Goal: Download file/media

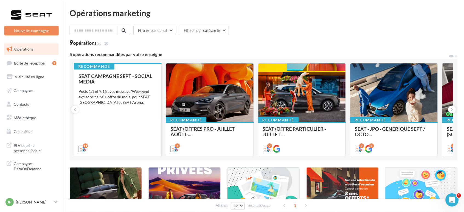
click at [103, 140] on div "11" at bounding box center [117, 147] width 87 height 15
click at [105, 118] on div "SEAT CAMPAGNE SEPT - SOCIAL MEDIA Posts 1:1 et 9:16 avec message 'Week-end extr…" at bounding box center [118, 112] width 78 height 78
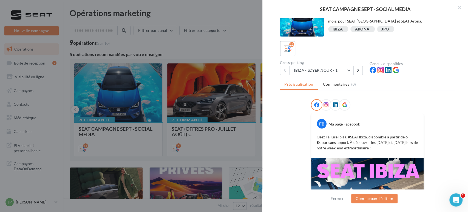
scroll to position [1, 0]
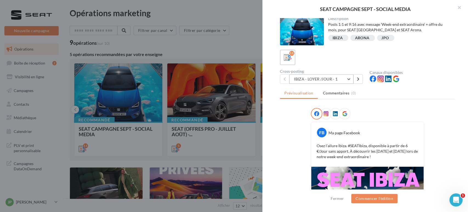
click at [305, 78] on button "IBIZA - LOYER /JOUR - 1" at bounding box center [321, 78] width 64 height 9
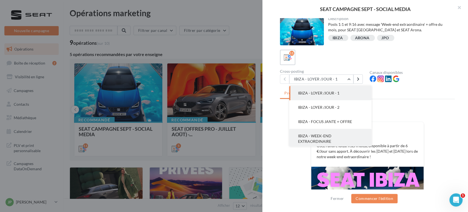
click at [329, 136] on span "IBIZA - WEEK-END EXTRAORDINAIRE" at bounding box center [314, 138] width 33 height 10
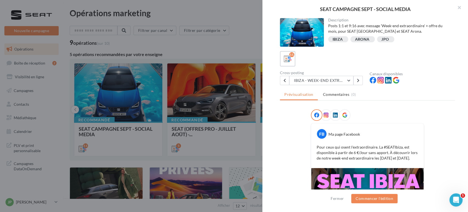
scroll to position [0, 0]
click at [302, 82] on button "IBIZA - WEEK-END EXTRAORDINAIRE" at bounding box center [321, 80] width 64 height 9
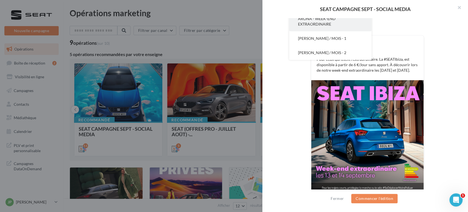
scroll to position [91, 0]
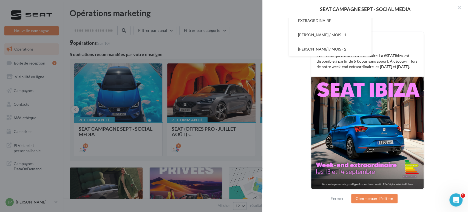
click at [304, 103] on div "FB Ma page Facebook Pour ceux qui osent l'extraordinaire. La #SEATIbiza, est di…" at bounding box center [367, 107] width 175 height 178
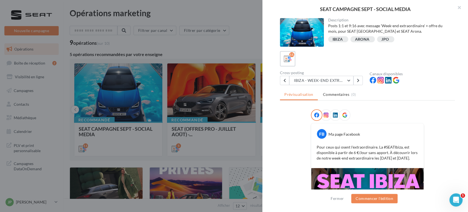
scroll to position [0, 0]
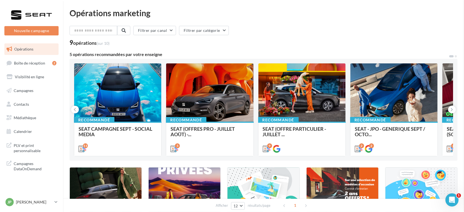
click at [229, 112] on div "Opérations marketing Filtrer par canal Filtrer par catégorie 9 opérations (sur …" at bounding box center [264, 138] width 388 height 258
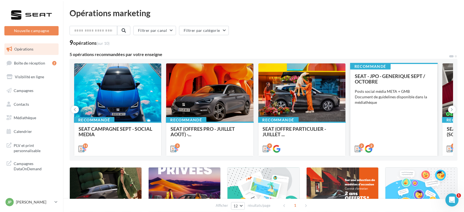
click at [385, 115] on div "SEAT - JPO - GENERIQUE SEPT / OCTOBRE Posts social média META + GMB Document de…" at bounding box center [394, 112] width 78 height 78
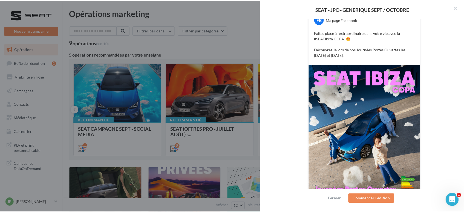
scroll to position [132, 0]
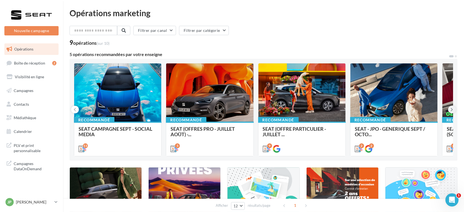
click at [452, 110] on icon at bounding box center [452, 109] width 2 height 5
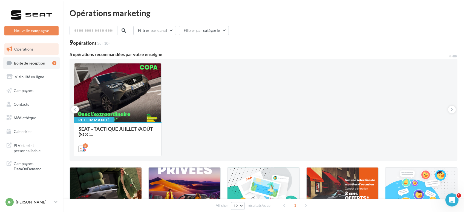
click at [15, 63] on span "Boîte de réception" at bounding box center [29, 62] width 31 height 5
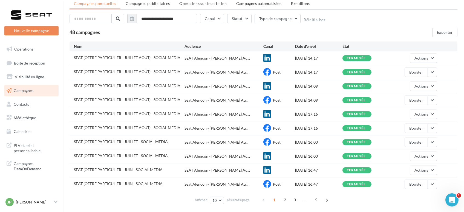
scroll to position [30, 0]
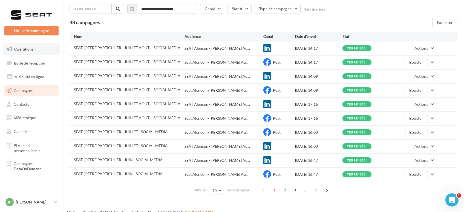
click at [33, 52] on link "Opérations" at bounding box center [31, 49] width 56 height 12
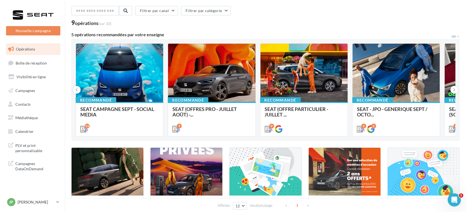
scroll to position [30, 0]
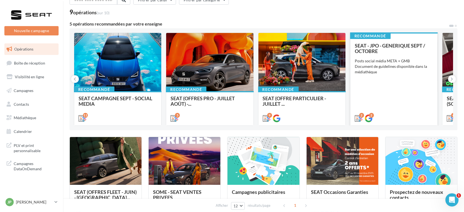
click at [394, 100] on div "SEAT - JPO - GENERIQUE SEPT / OCTOBRE Posts social média META + GMB Document de…" at bounding box center [394, 82] width 78 height 78
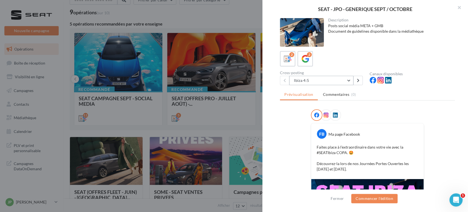
click at [323, 78] on button "Ibiza 4:5" at bounding box center [321, 80] width 64 height 9
click at [302, 61] on icon at bounding box center [305, 59] width 8 height 8
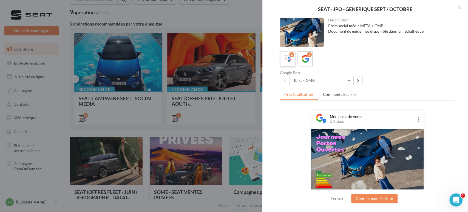
click at [284, 55] on icon at bounding box center [288, 59] width 8 height 8
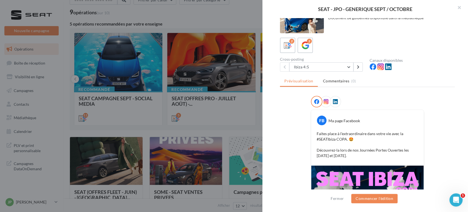
scroll to position [4, 0]
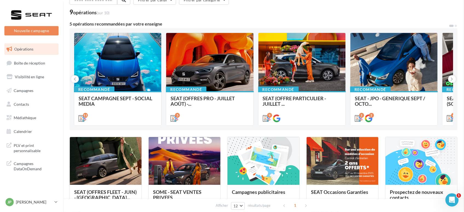
click at [216, 131] on div "Opérations marketing Filtrer par canal Filtrer par catégorie 9 opérations (sur …" at bounding box center [264, 107] width 388 height 258
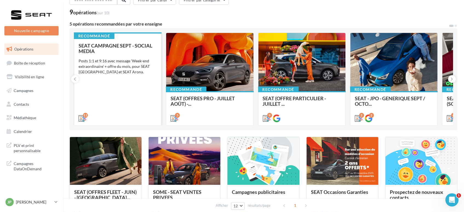
click at [112, 99] on div "SEAT CAMPAGNE SEPT - SOCIAL MEDIA Posts 1:1 et 9:16 avec message 'Week-end extr…" at bounding box center [118, 82] width 78 height 78
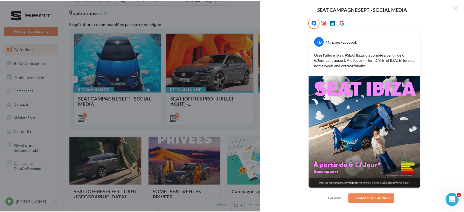
scroll to position [93, 0]
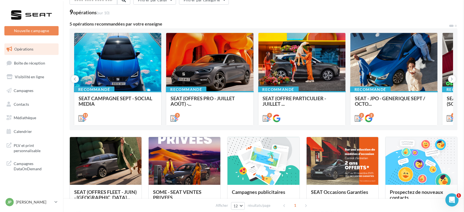
click at [227, 118] on div "Opérations marketing Filtrer par canal Filtrer par catégorie 9 opérations (sur …" at bounding box center [264, 107] width 388 height 258
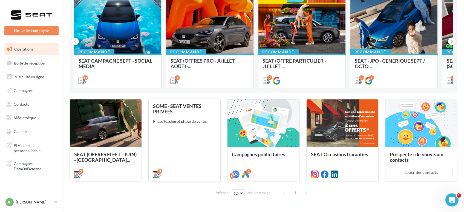
scroll to position [68, 0]
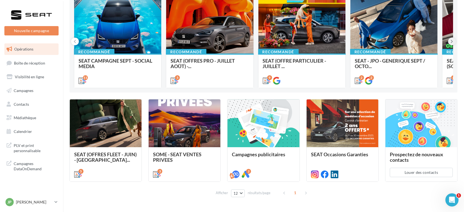
click at [450, 41] on button at bounding box center [453, 42] width 8 height 8
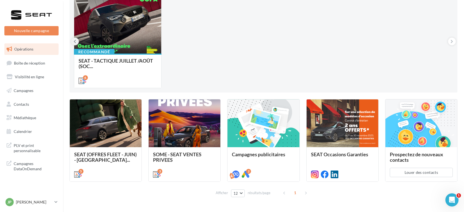
click at [74, 40] on icon at bounding box center [75, 41] width 2 height 5
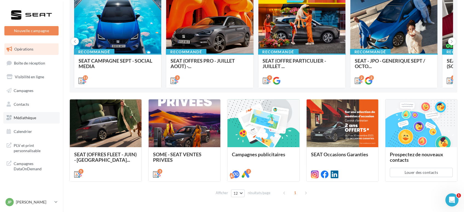
click at [35, 116] on span "Médiathèque" at bounding box center [25, 117] width 22 height 5
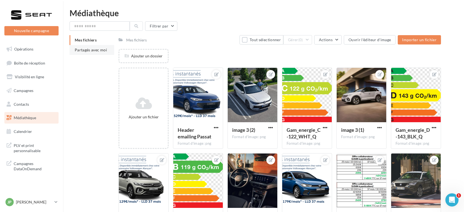
click at [88, 53] on li "Partagés avec moi" at bounding box center [92, 50] width 45 height 10
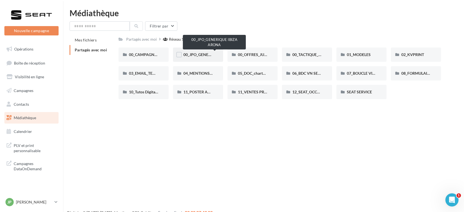
click at [197, 53] on span "00_JPO_GENERIQUE IBIZA ARONA" at bounding box center [215, 54] width 62 height 5
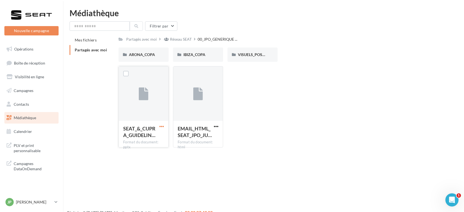
click at [162, 125] on span "button" at bounding box center [161, 126] width 5 height 5
click at [143, 135] on button "Télécharger" at bounding box center [137, 137] width 55 height 14
click at [248, 52] on span "VISUELS_POSTERS" at bounding box center [254, 54] width 33 height 5
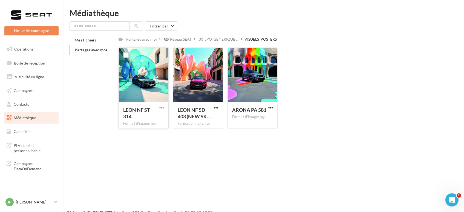
click at [160, 105] on span "button" at bounding box center [161, 107] width 5 height 5
click at [131, 119] on button "Télécharger" at bounding box center [137, 118] width 55 height 14
click at [39, 204] on p "[PERSON_NAME]" at bounding box center [34, 201] width 36 height 5
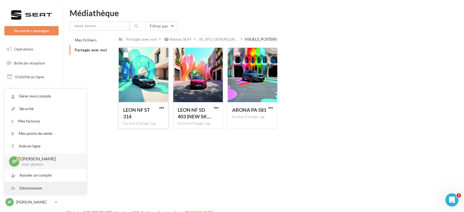
click at [28, 188] on div "Déconnexion" at bounding box center [46, 188] width 82 height 12
